Goal: Task Accomplishment & Management: Use online tool/utility

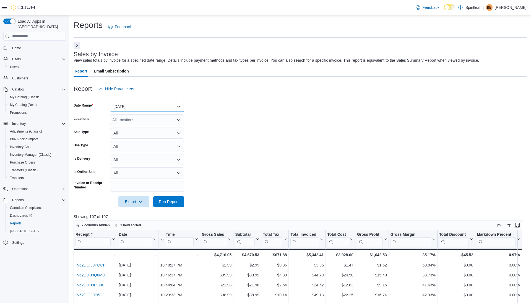
click at [167, 104] on button "[DATE]" at bounding box center [147, 106] width 74 height 11
click at [150, 140] on span "[DATE]" at bounding box center [150, 139] width 63 height 7
click at [167, 196] on div "Export Run Report" at bounding box center [129, 201] width 111 height 11
click at [168, 203] on span "Run Report" at bounding box center [169, 202] width 20 height 6
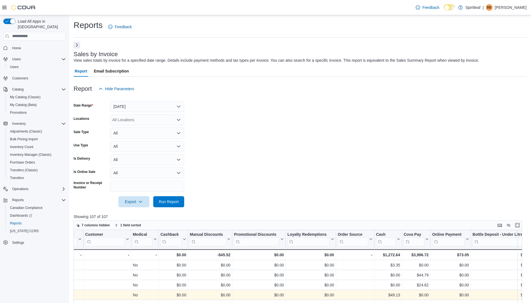
click at [76, 45] on button "Next" at bounding box center [77, 45] width 7 height 7
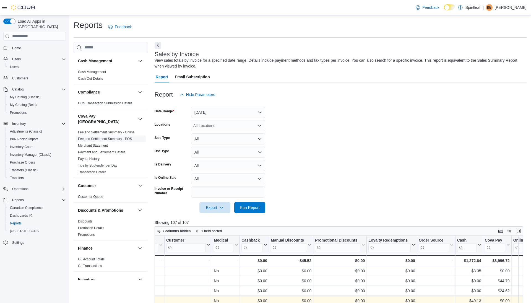
click at [124, 137] on link "Fee and Settlement Summary - POS" at bounding box center [105, 139] width 54 height 4
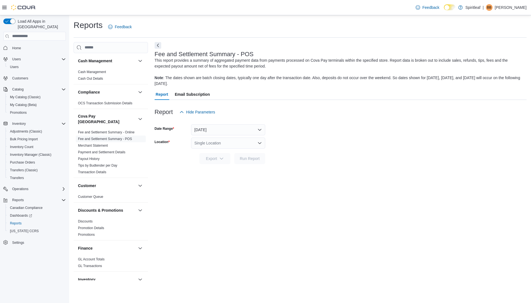
click at [216, 144] on div "Single Location" at bounding box center [228, 142] width 74 height 11
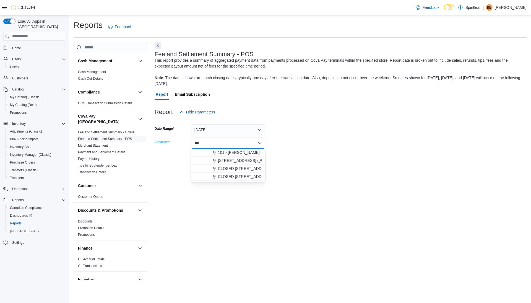
type input "***"
click at [232, 152] on span "101 - [PERSON_NAME]" at bounding box center [239, 153] width 42 height 6
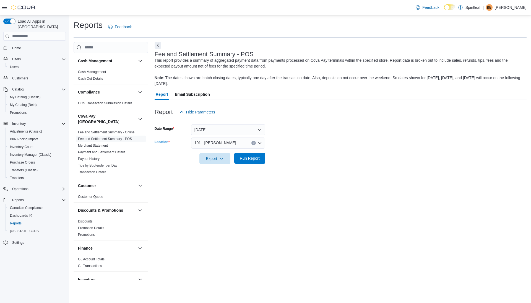
click at [254, 156] on span "Run Report" at bounding box center [250, 158] width 20 height 6
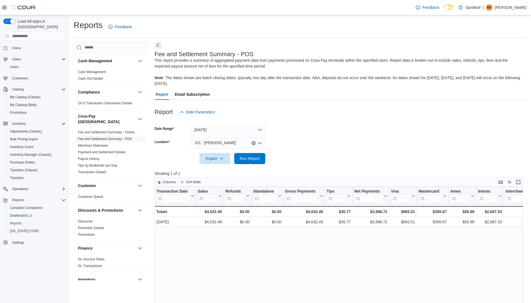
click at [159, 45] on button "Next" at bounding box center [158, 45] width 7 height 7
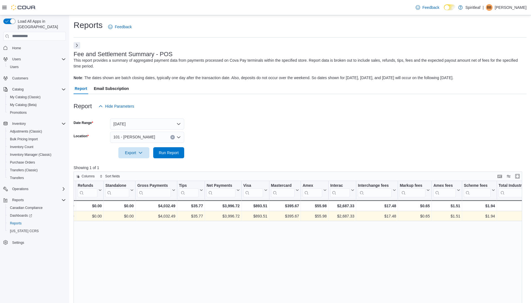
scroll to position [0, 242]
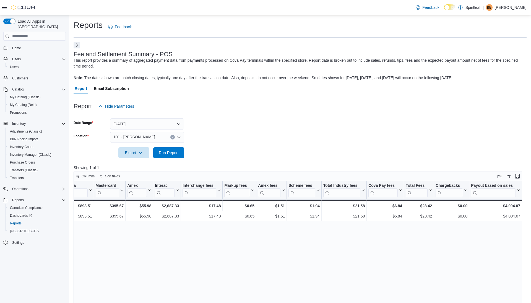
click at [76, 45] on button "Next" at bounding box center [77, 45] width 7 height 7
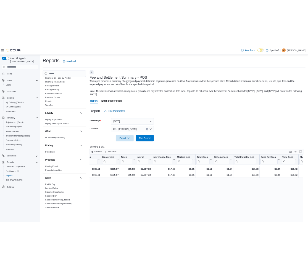
scroll to position [343, 0]
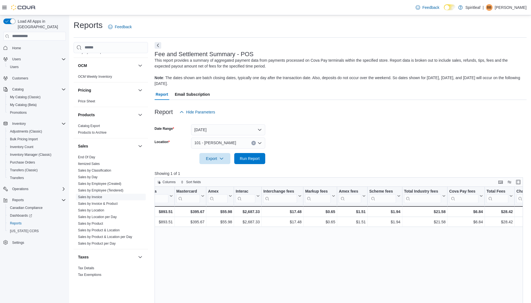
click at [99, 195] on link "Sales by Invoice" at bounding box center [90, 197] width 24 height 4
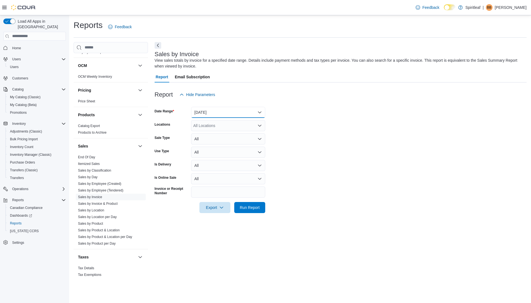
click at [229, 112] on button "[DATE]" at bounding box center [228, 112] width 74 height 11
click at [221, 132] on span "[DATE]" at bounding box center [231, 134] width 63 height 7
click at [242, 208] on span "Run Report" at bounding box center [250, 207] width 20 height 6
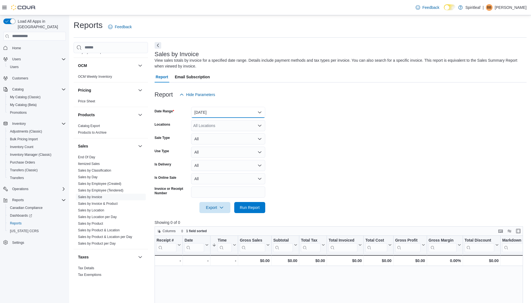
click at [202, 113] on button "[DATE]" at bounding box center [228, 112] width 74 height 11
click at [208, 144] on span "[DATE]" at bounding box center [231, 145] width 63 height 7
click at [246, 206] on span "Run Report" at bounding box center [250, 207] width 20 height 6
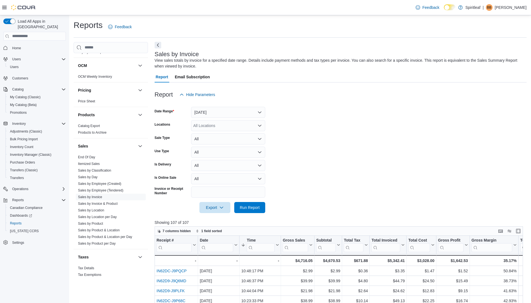
click at [157, 45] on button "Next" at bounding box center [158, 45] width 7 height 7
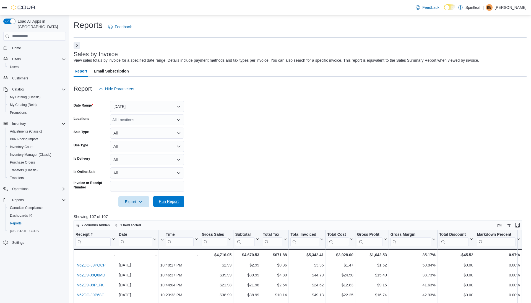
click at [165, 201] on span "Run Report" at bounding box center [169, 202] width 20 height 6
click at [76, 45] on button "Next" at bounding box center [77, 45] width 7 height 7
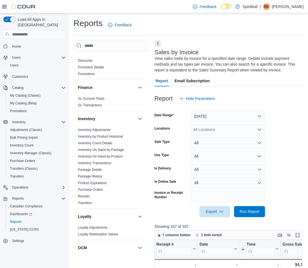
scroll to position [96, 0]
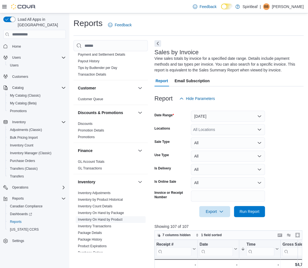
click at [106, 217] on link "Inventory On Hand by Product" at bounding box center [100, 219] width 45 height 4
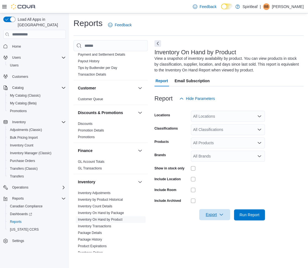
click at [222, 214] on icon "button" at bounding box center [221, 214] width 4 height 4
click at [219, 226] on span "Export to Excel" at bounding box center [215, 225] width 25 height 4
